Goal: Error: Submit feedback/report problem

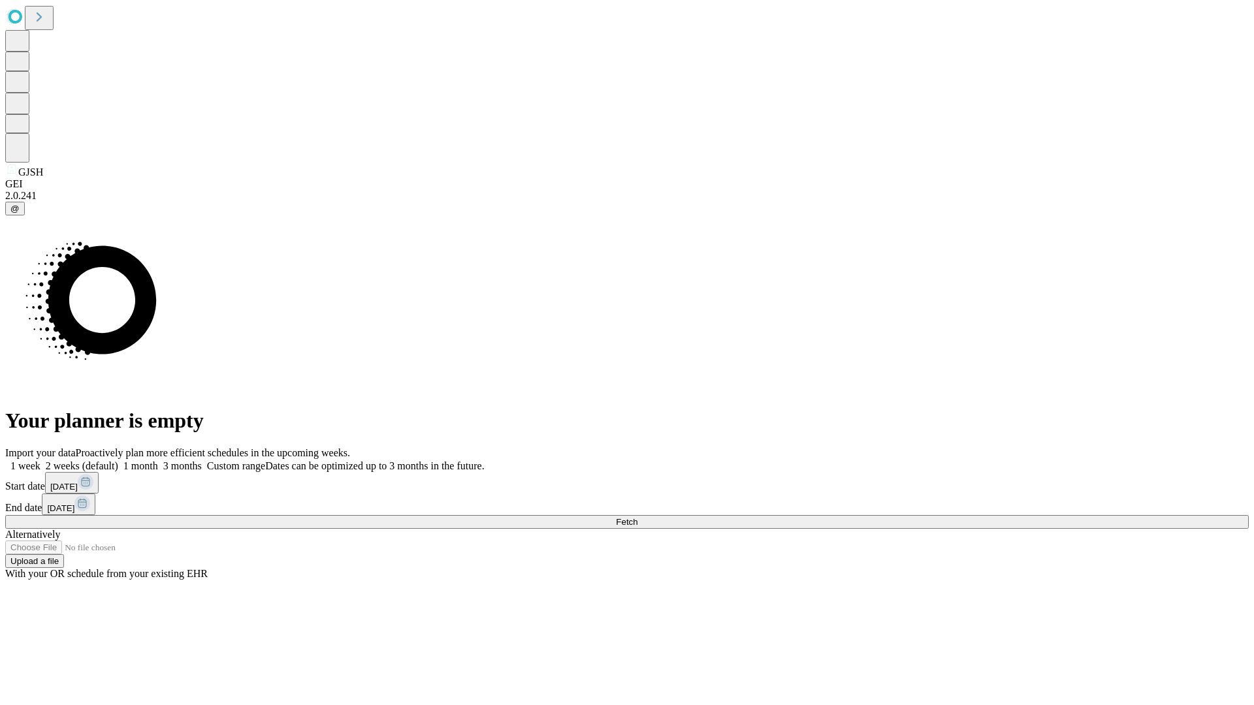
click at [637, 517] on span "Fetch" at bounding box center [627, 522] width 22 height 10
